Goal: Information Seeking & Learning: Learn about a topic

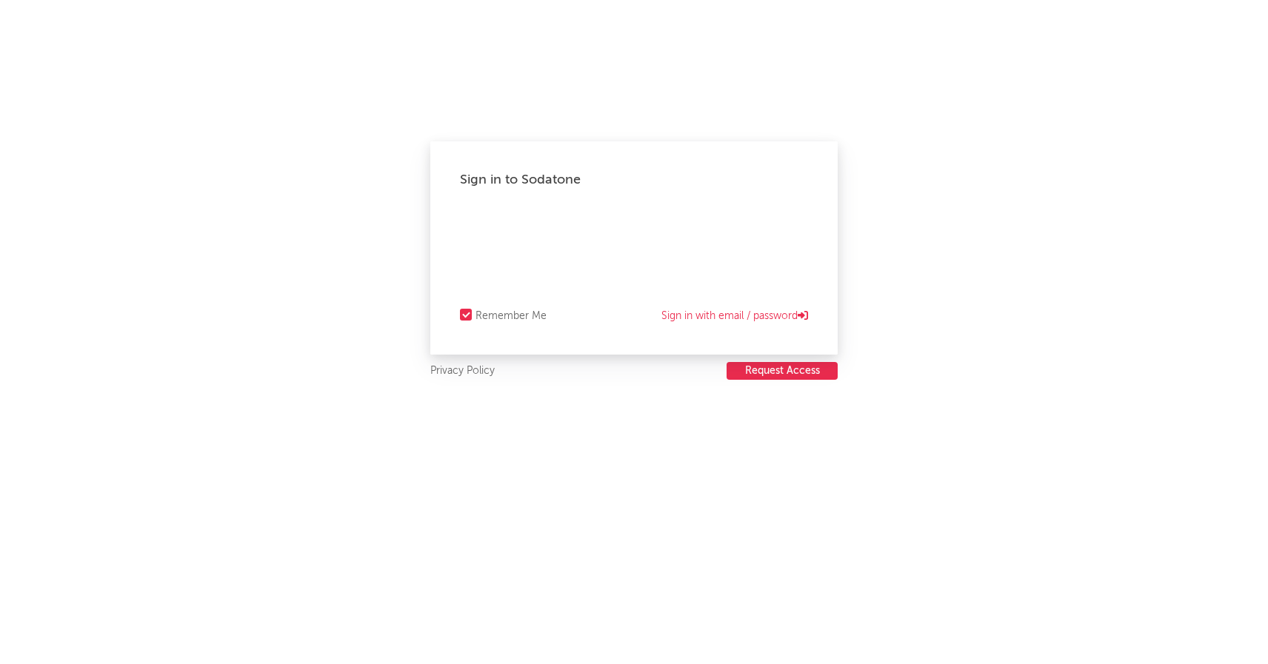
click at [810, 375] on button "Request Access" at bounding box center [781, 371] width 111 height 18
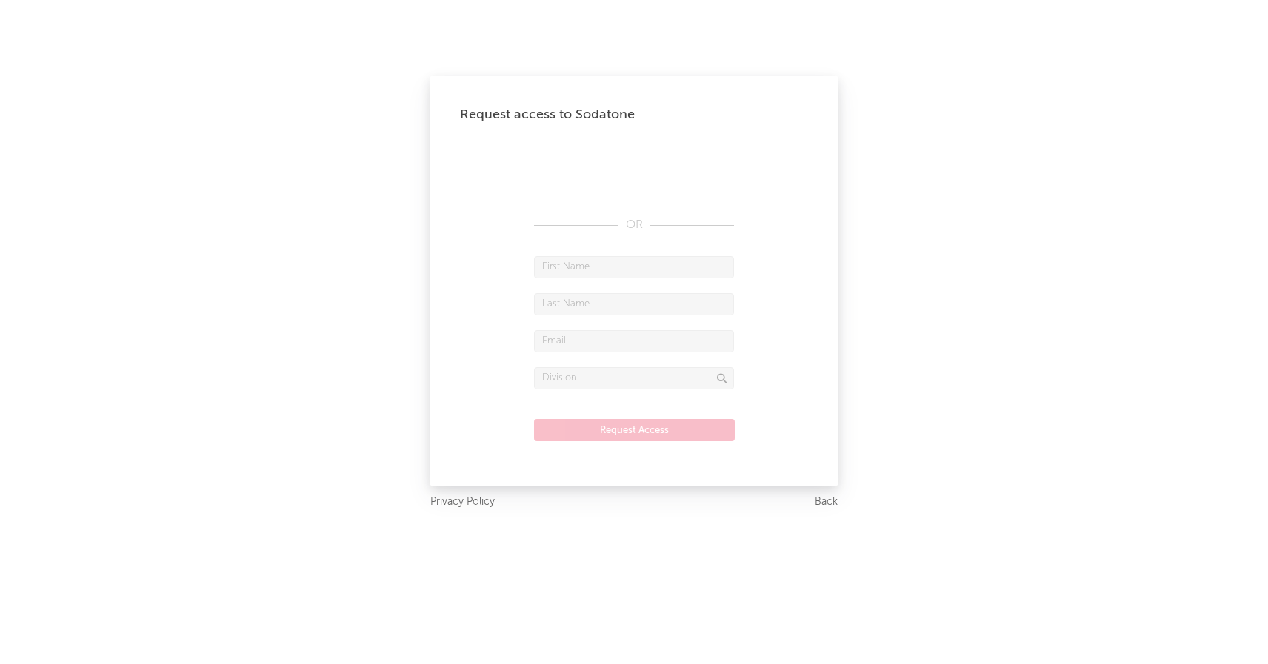
click at [598, 214] on div "Request access to Sodatone OR Request Access" at bounding box center [633, 280] width 407 height 409
click at [837, 497] on div "Request access to Sodatone OR Request Access Privacy Policy Back" at bounding box center [634, 332] width 1268 height 664
click at [829, 498] on link "Back" at bounding box center [826, 502] width 23 height 19
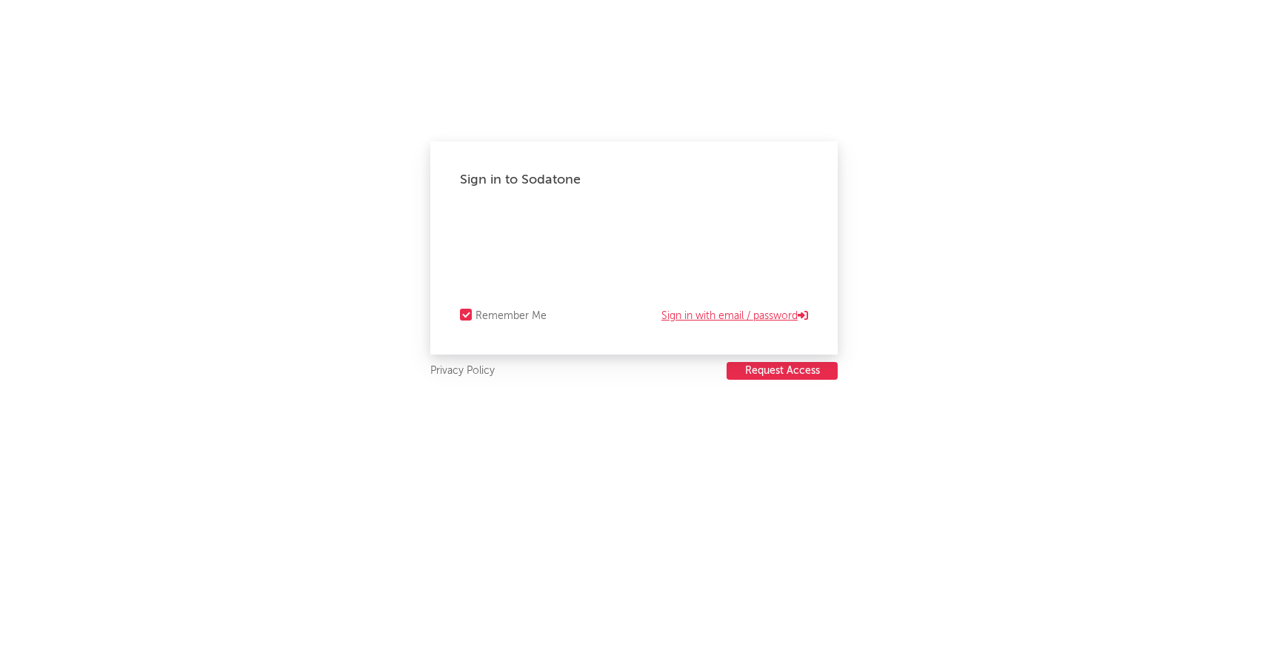
click at [698, 317] on link "Sign in with email / password" at bounding box center [734, 316] width 147 height 18
click at [818, 225] on div "Sign in to Sodatone Forgot your password? Remember Me Sign in with Okta" at bounding box center [633, 247] width 407 height 213
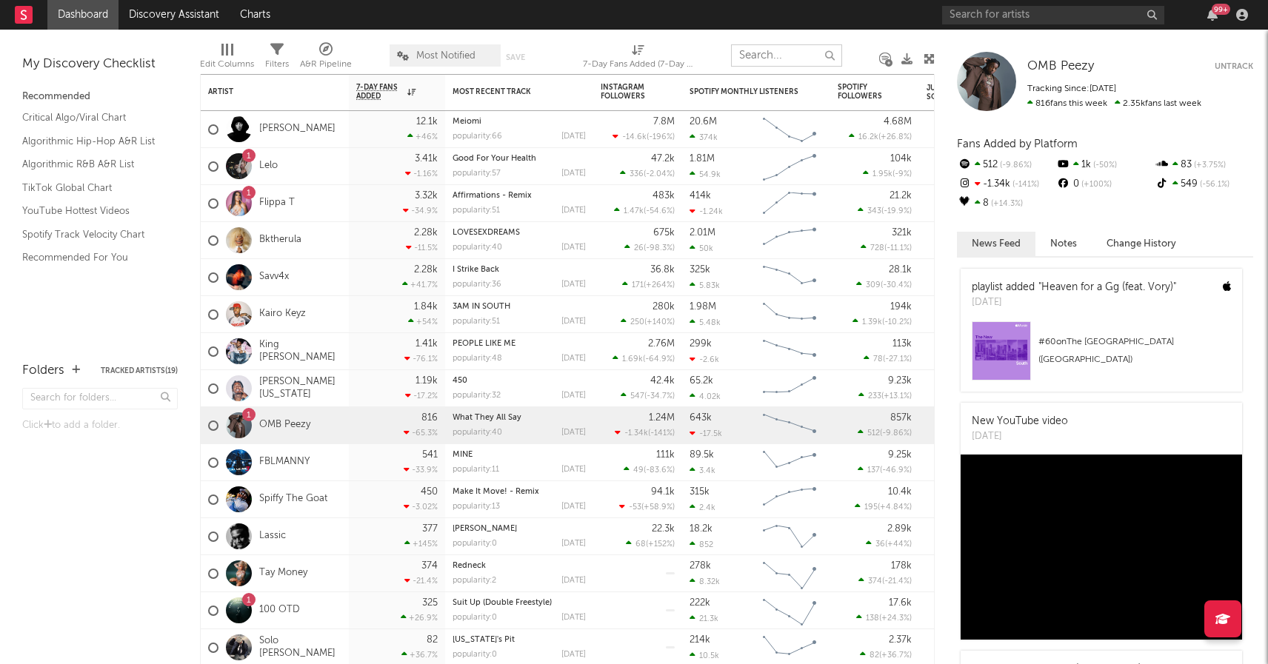
click at [769, 61] on input "text" at bounding box center [786, 55] width 111 height 22
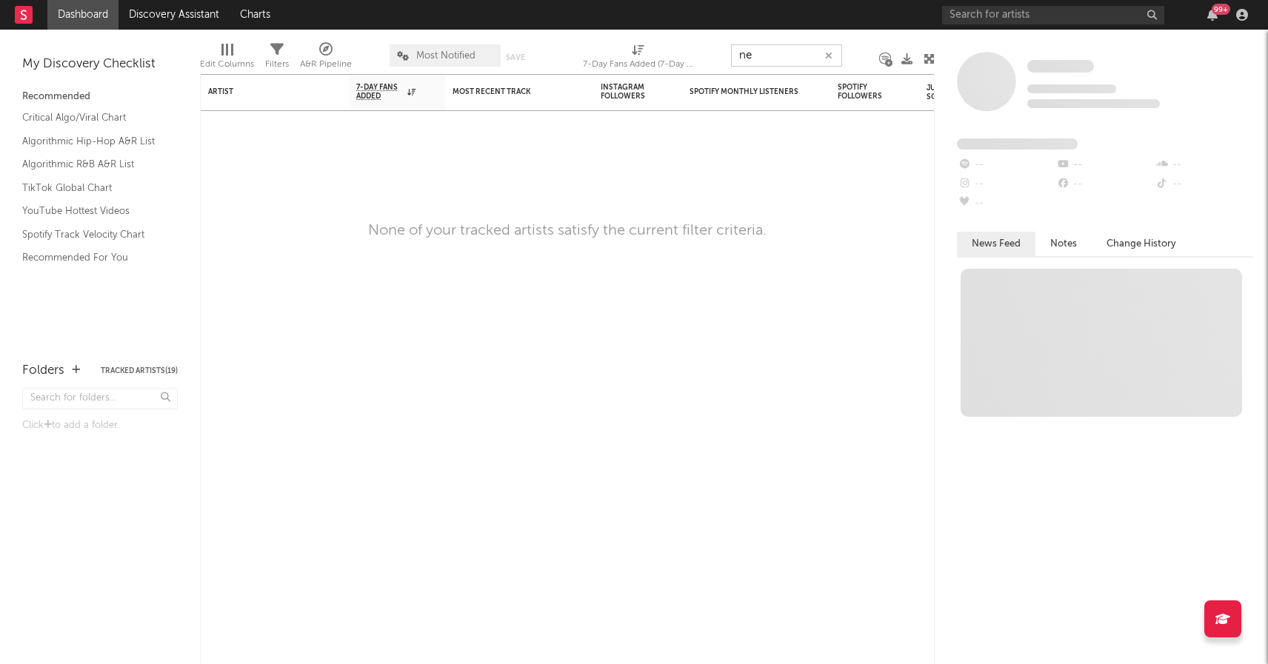
type input "n"
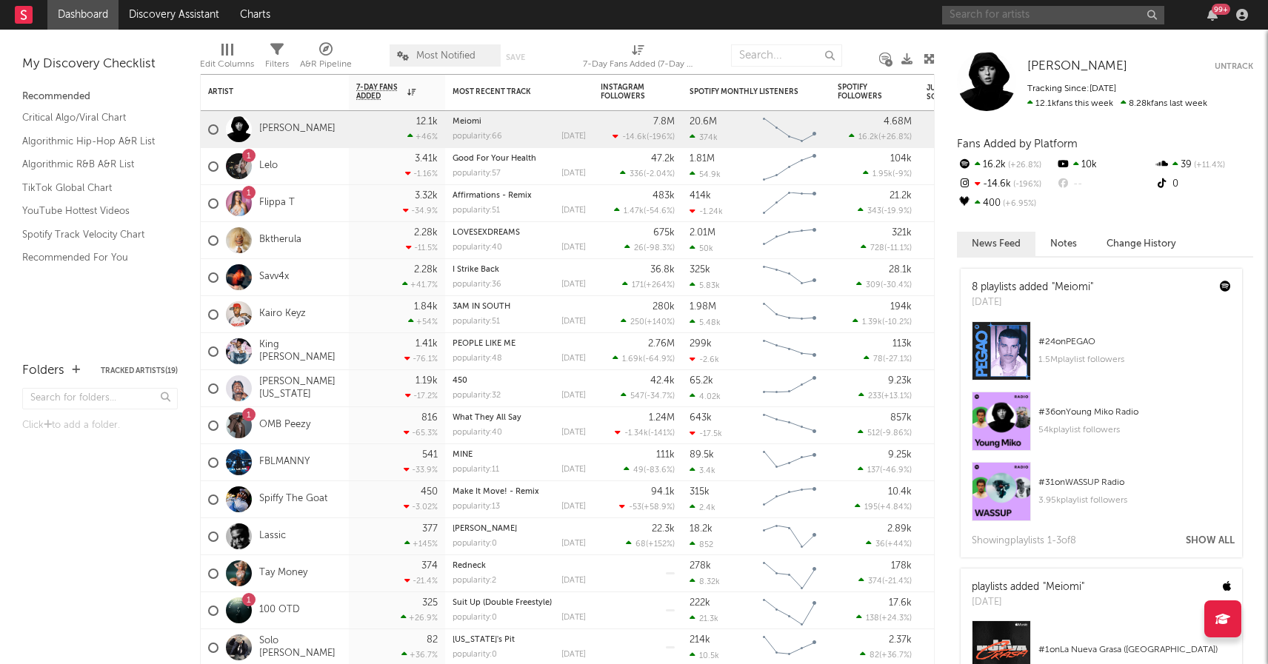
click at [963, 6] on input "text" at bounding box center [1053, 15] width 222 height 19
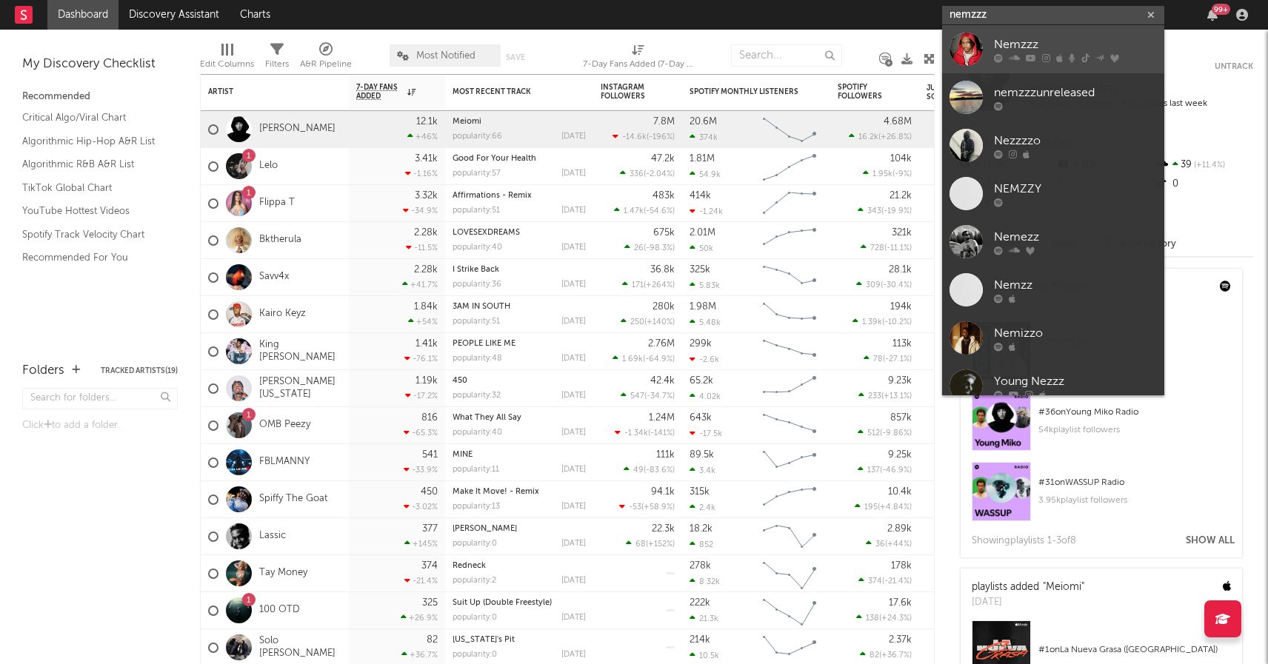
type input "nemzzz"
click at [986, 39] on link "Nemzzz" at bounding box center [1053, 49] width 222 height 48
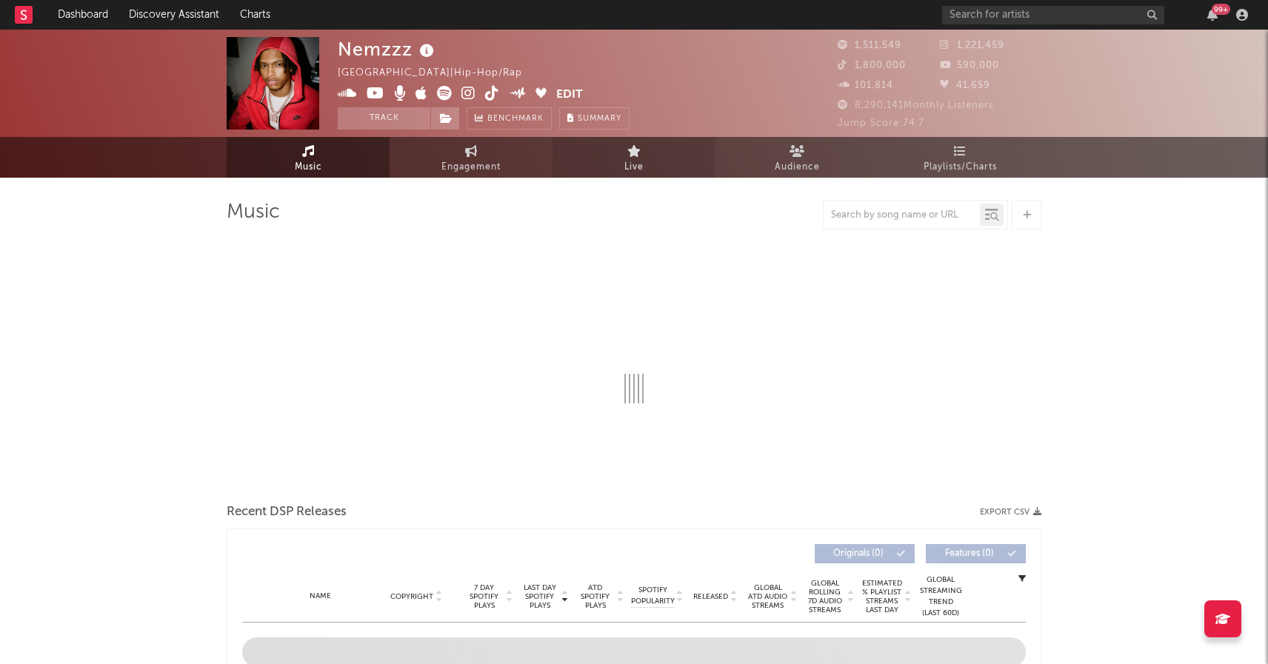
select select "6m"
